Goal: Transaction & Acquisition: Purchase product/service

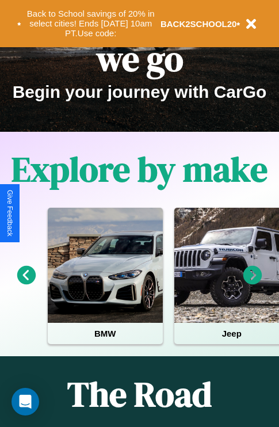
scroll to position [177, 0]
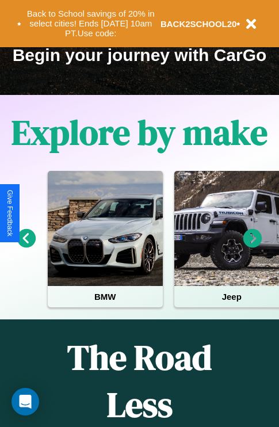
click at [252, 246] on icon at bounding box center [252, 238] width 19 height 19
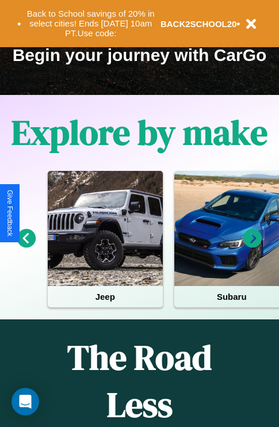
click at [26, 246] on icon at bounding box center [26, 238] width 19 height 19
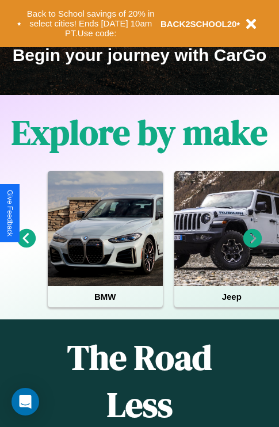
click at [26, 246] on icon at bounding box center [26, 238] width 19 height 19
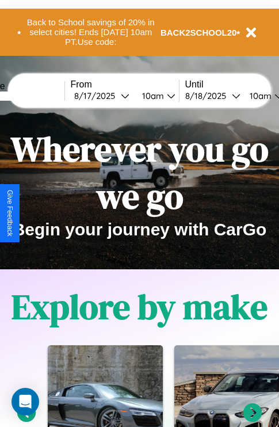
scroll to position [0, 0]
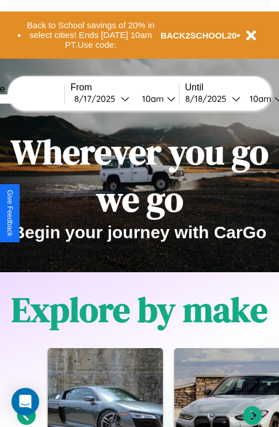
click at [39, 98] on input "text" at bounding box center [21, 98] width 86 height 9
type input "******"
click at [115, 98] on div "8 / 17 / 2025" at bounding box center [97, 98] width 47 height 11
select select "*"
select select "****"
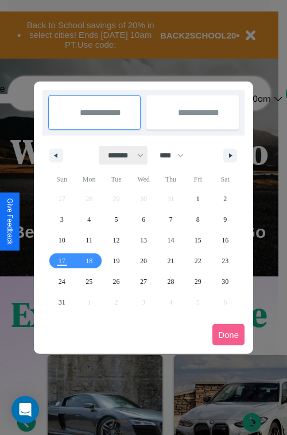
click at [121, 155] on select "******* ******** ***** ***** *** **** **** ****** ********* ******* ******** **…" at bounding box center [123, 155] width 49 height 19
select select "*"
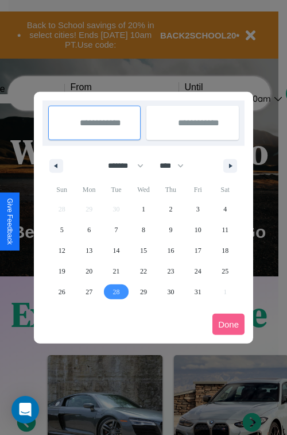
click at [116, 291] on span "28" at bounding box center [116, 292] width 7 height 21
type input "**********"
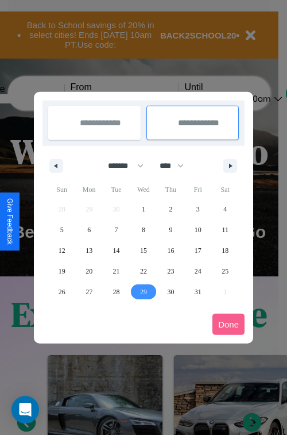
click at [143, 291] on span "29" at bounding box center [143, 292] width 7 height 21
type input "**********"
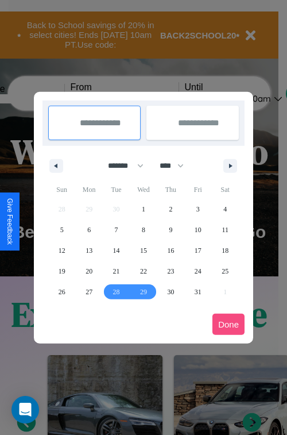
click at [229, 324] on button "Done" at bounding box center [229, 324] width 32 height 21
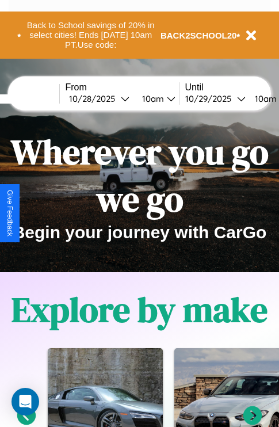
click at [165, 98] on div "10am" at bounding box center [151, 98] width 30 height 11
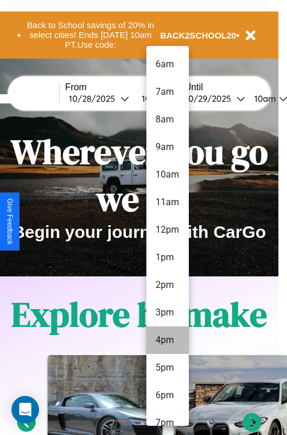
click at [167, 340] on li "4pm" at bounding box center [168, 341] width 43 height 28
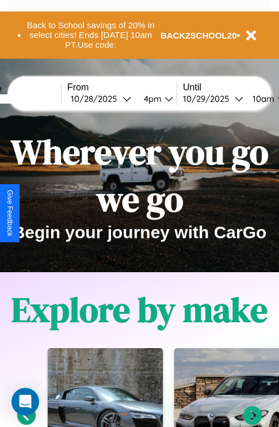
scroll to position [0, 46]
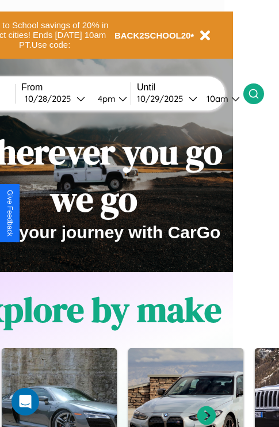
click at [259, 93] on icon at bounding box center [253, 93] width 11 height 11
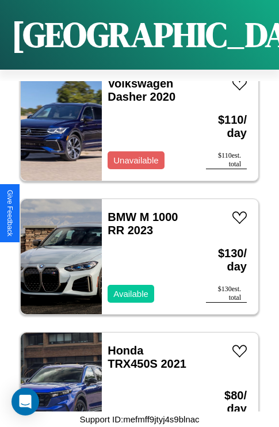
scroll to position [14448, 0]
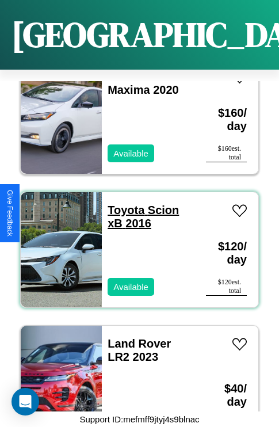
click at [122, 204] on link "Toyota Scion xB 2016" at bounding box center [143, 217] width 71 height 26
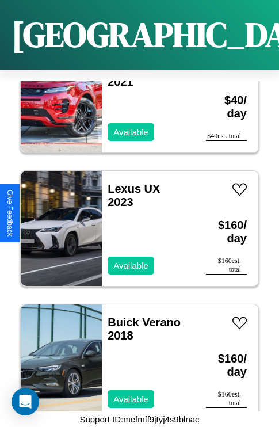
scroll to position [15782, 0]
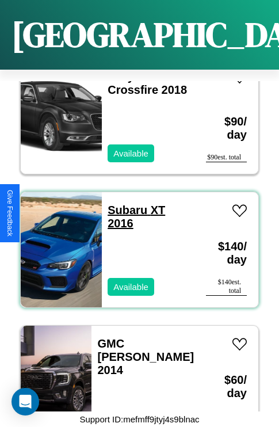
click at [124, 204] on link "Subaru XT 2016" at bounding box center [136, 217] width 57 height 26
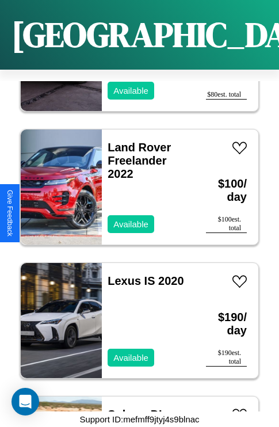
scroll to position [9913, 0]
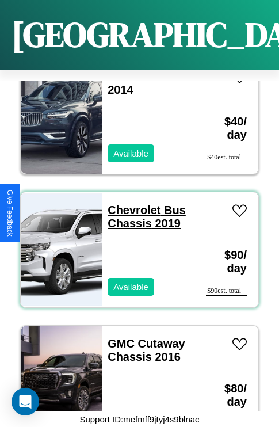
click at [131, 204] on link "Chevrolet Bus Chassis 2019" at bounding box center [147, 217] width 78 height 26
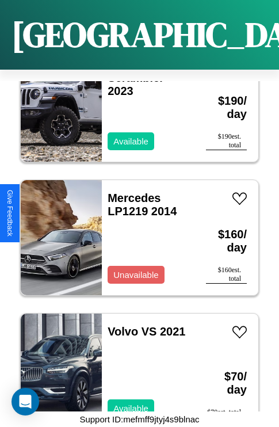
scroll to position [2577, 0]
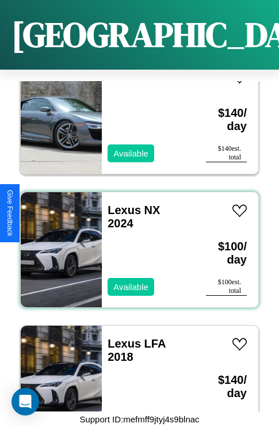
click at [135, 243] on div "Lexus NX 2024 Available" at bounding box center [148, 249] width 93 height 115
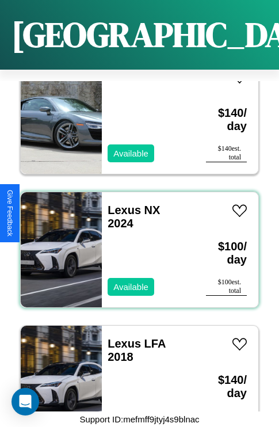
click at [135, 243] on div "Lexus NX 2024 Available" at bounding box center [148, 249] width 93 height 115
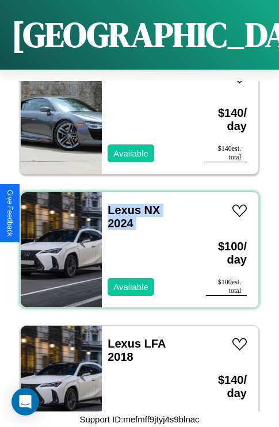
click at [135, 243] on div "Lexus NX 2024 Available" at bounding box center [148, 249] width 93 height 115
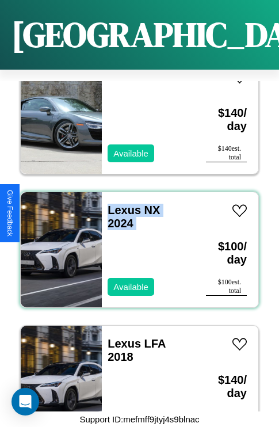
click at [135, 243] on div "Lexus NX 2024 Available" at bounding box center [148, 249] width 93 height 115
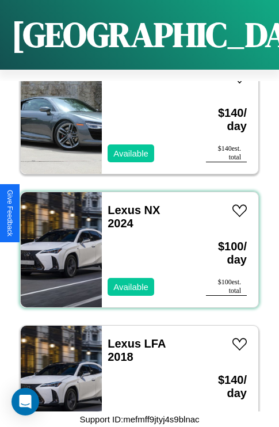
click at [135, 243] on div "Lexus NX 2024 Available" at bounding box center [148, 249] width 93 height 115
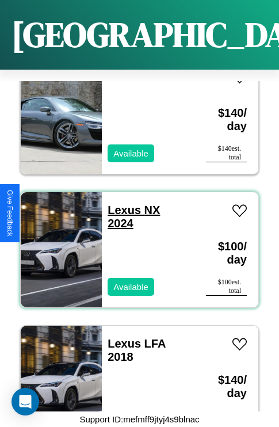
click at [121, 204] on link "Lexus NX 2024" at bounding box center [134, 217] width 52 height 26
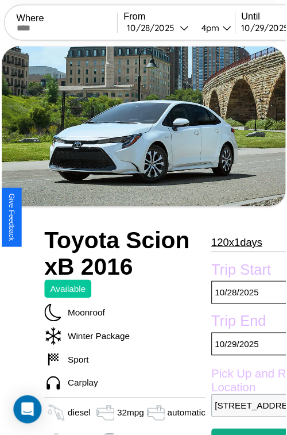
scroll to position [316, 51]
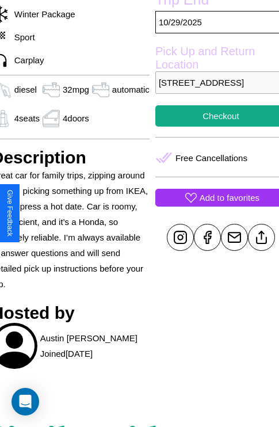
click at [213, 205] on p "Add to favorites" at bounding box center [229, 198] width 60 height 16
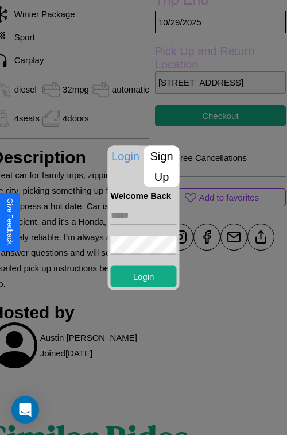
click at [144, 215] on input "text" at bounding box center [144, 215] width 66 height 18
type input "**********"
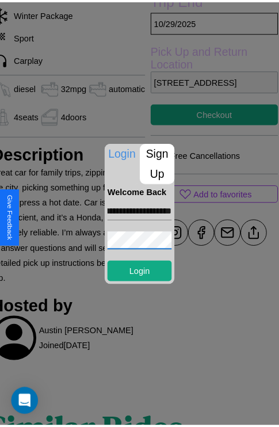
scroll to position [0, 0]
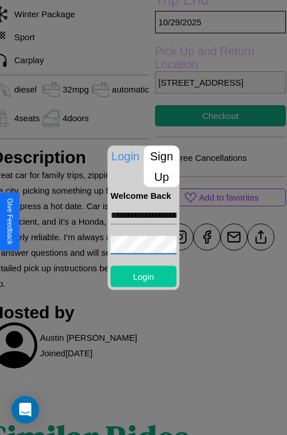
click at [144, 276] on button "Login" at bounding box center [144, 276] width 66 height 21
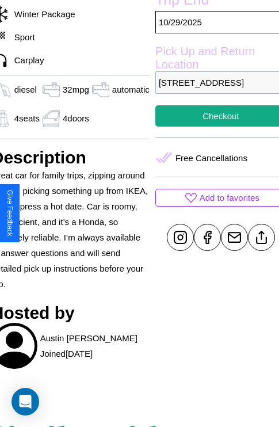
scroll to position [235, 51]
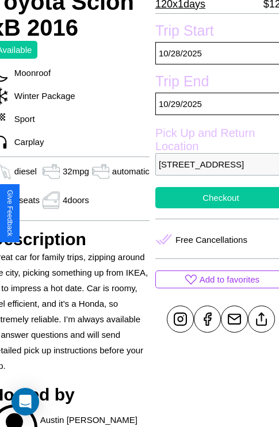
click at [213, 208] on button "Checkout" at bounding box center [220, 197] width 131 height 21
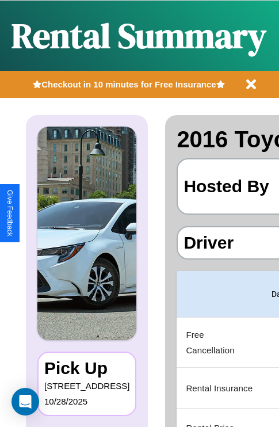
scroll to position [0, 220]
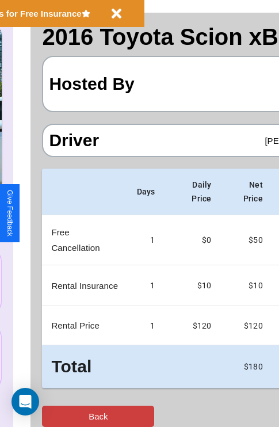
click at [56, 416] on button "Back" at bounding box center [98, 415] width 112 height 21
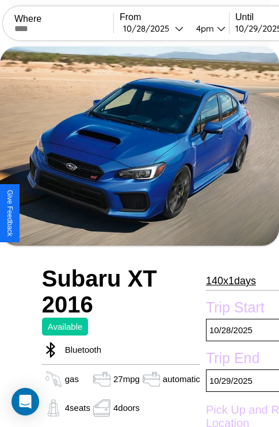
scroll to position [206, 37]
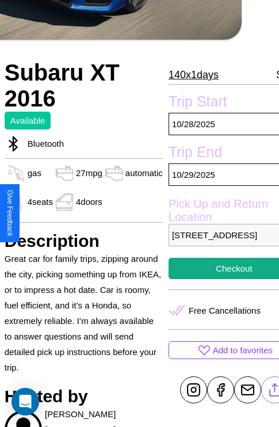
click at [274, 392] on line at bounding box center [274, 387] width 0 height 8
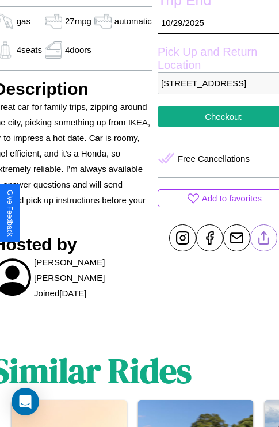
scroll to position [358, 48]
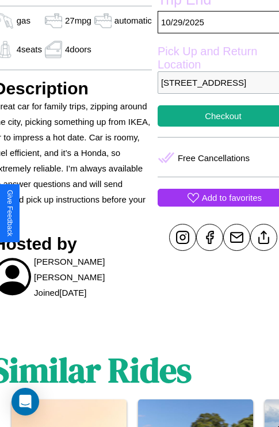
click at [213, 205] on p "Add to favorites" at bounding box center [232, 198] width 60 height 16
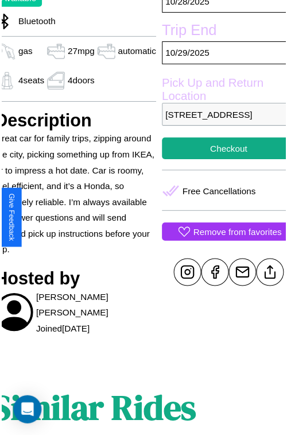
scroll to position [117, 48]
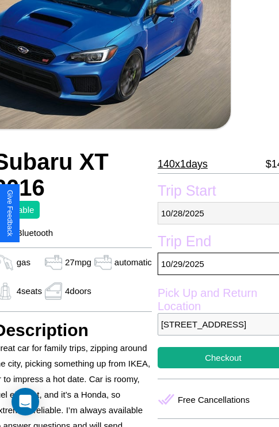
click at [213, 213] on p "[DATE]" at bounding box center [223, 213] width 131 height 22
select select "*"
select select "****"
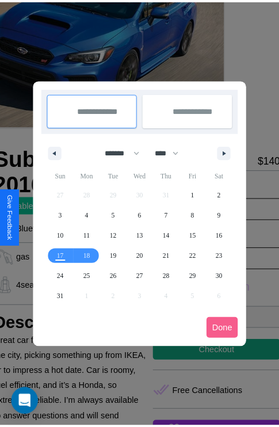
scroll to position [0, 48]
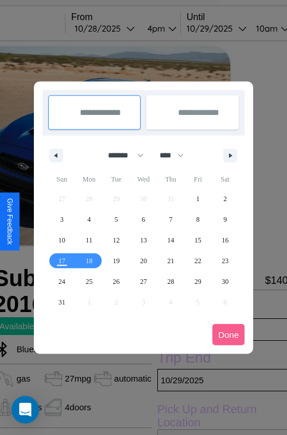
click at [121, 28] on div at bounding box center [143, 217] width 287 height 435
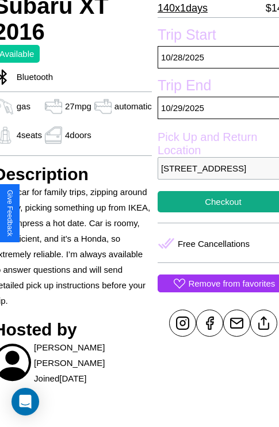
scroll to position [277, 48]
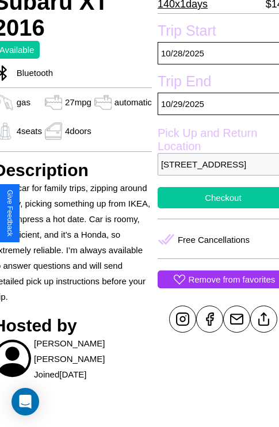
click at [213, 208] on button "Checkout" at bounding box center [223, 197] width 131 height 21
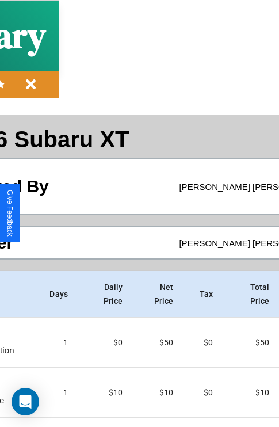
scroll to position [112, 135]
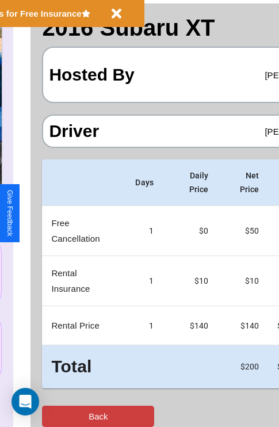
click at [56, 416] on button "Back" at bounding box center [98, 415] width 112 height 21
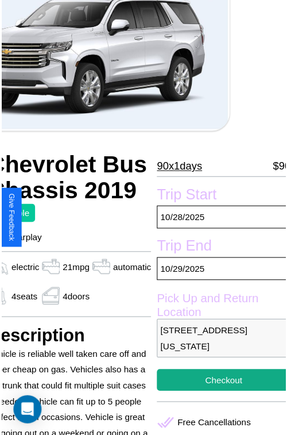
scroll to position [74, 55]
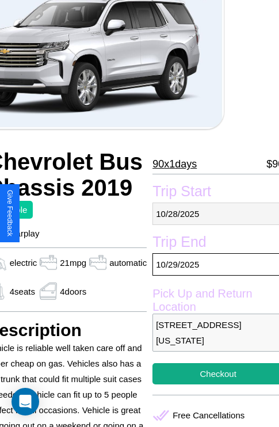
click at [213, 213] on p "[DATE]" at bounding box center [217, 213] width 131 height 22
select select "*"
select select "****"
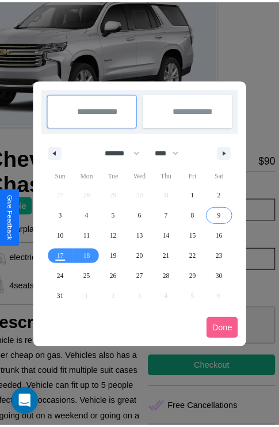
scroll to position [0, 55]
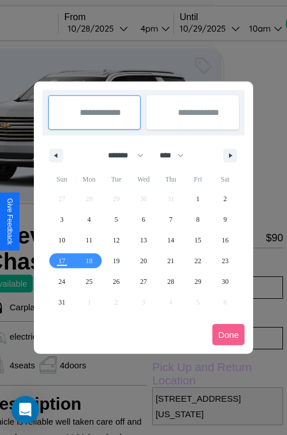
click at [114, 28] on div at bounding box center [143, 217] width 287 height 435
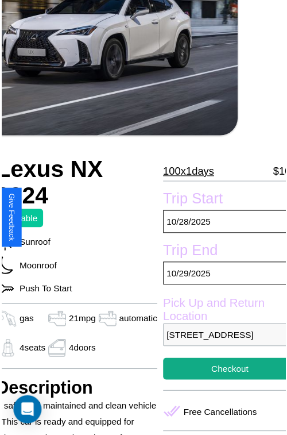
scroll to position [127, 48]
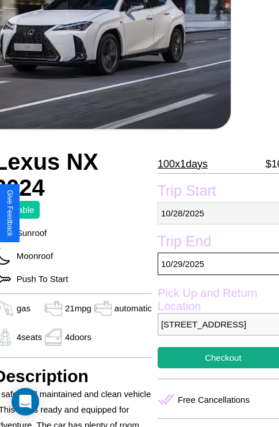
click at [213, 213] on p "[DATE]" at bounding box center [223, 213] width 131 height 22
select select "*"
select select "****"
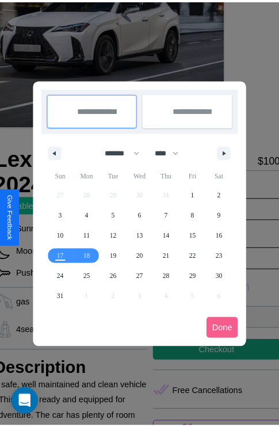
scroll to position [0, 48]
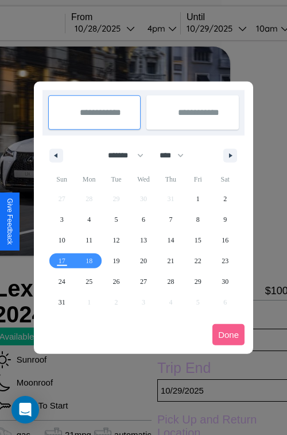
click at [121, 28] on div at bounding box center [143, 217] width 287 height 435
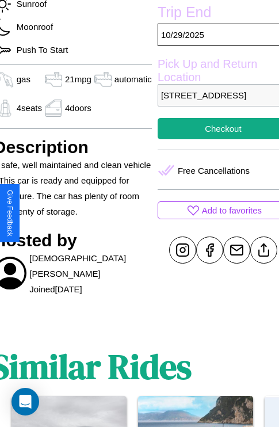
scroll to position [408, 48]
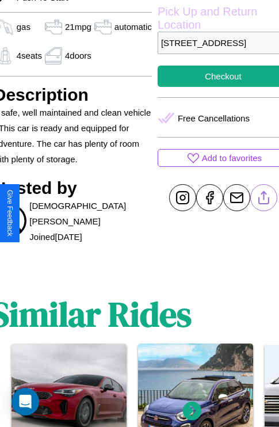
click at [263, 199] on line at bounding box center [263, 195] width 0 height 8
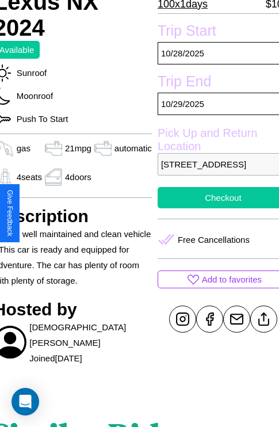
click at [213, 208] on button "Checkout" at bounding box center [223, 197] width 131 height 21
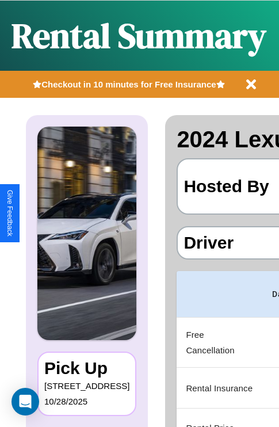
scroll to position [0, 220]
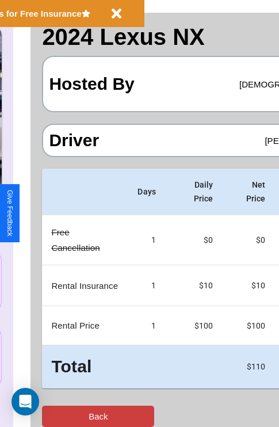
click at [56, 416] on button "Back" at bounding box center [98, 415] width 112 height 21
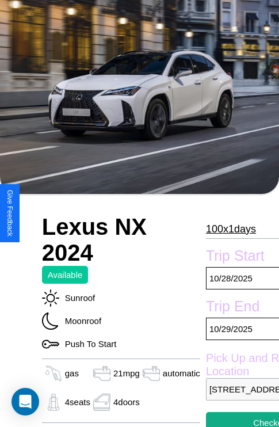
scroll to position [78, 0]
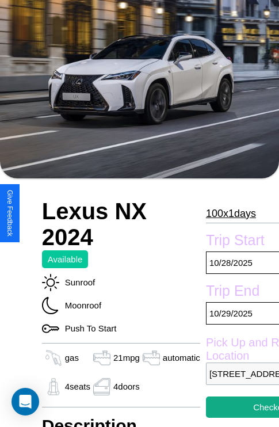
click at [225, 213] on p "100 x 1 days" at bounding box center [231, 213] width 50 height 18
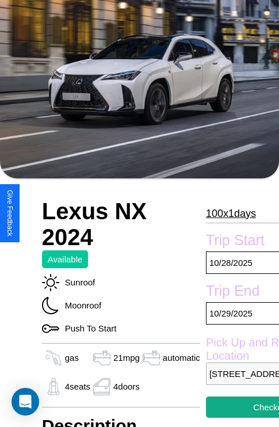
click at [225, 213] on p "100 x 1 days" at bounding box center [231, 213] width 50 height 18
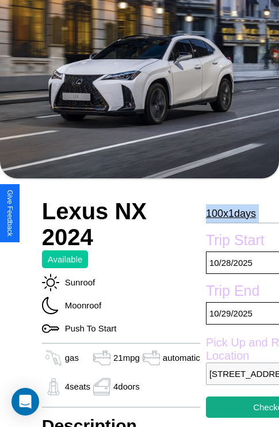
click at [225, 213] on p "100 x 1 days" at bounding box center [231, 213] width 50 height 18
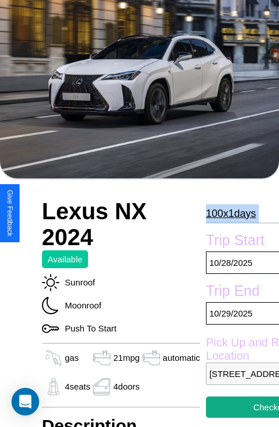
click at [225, 213] on p "100 x 1 days" at bounding box center [231, 213] width 50 height 18
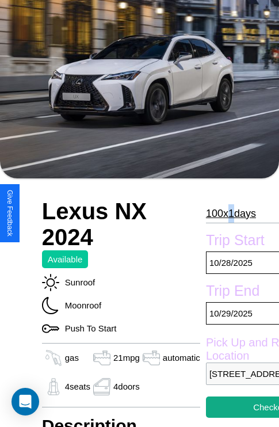
click at [225, 213] on p "100 x 1 days" at bounding box center [231, 213] width 50 height 18
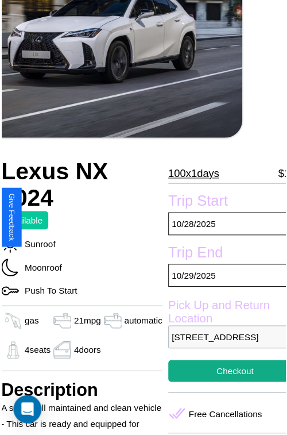
scroll to position [127, 48]
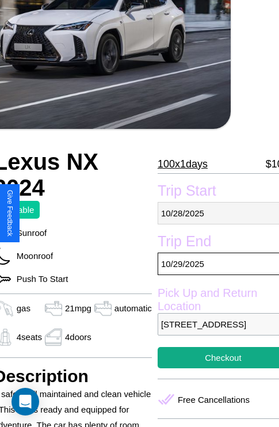
click at [213, 213] on p "[DATE]" at bounding box center [223, 213] width 131 height 22
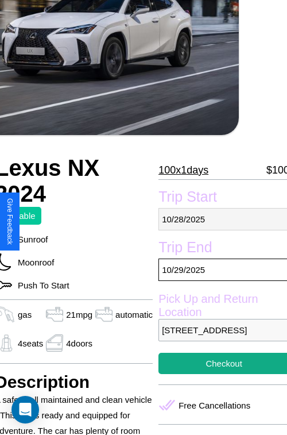
select select "*"
select select "****"
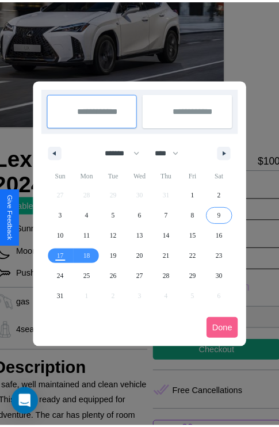
scroll to position [0, 48]
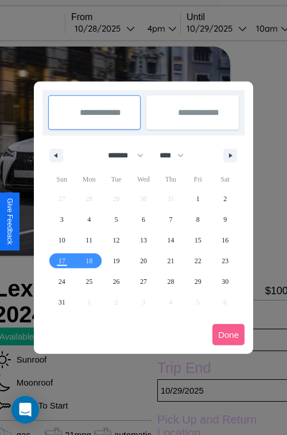
click at [121, 28] on div at bounding box center [143, 217] width 287 height 435
